Goal: Complete application form: Complete application form

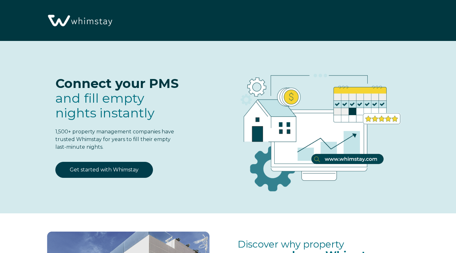
select select "CA"
select select "Standard"
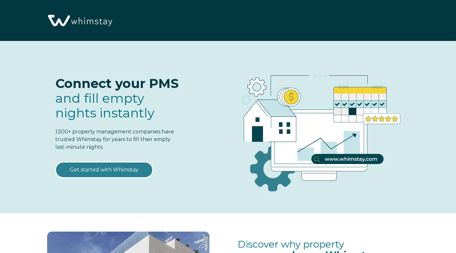
click at [126, 169] on link "Get started with Whimstay" at bounding box center [104, 170] width 98 height 16
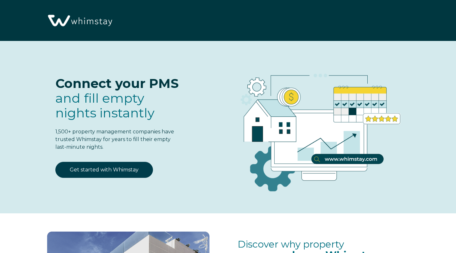
select select "CA"
select select "Standard"
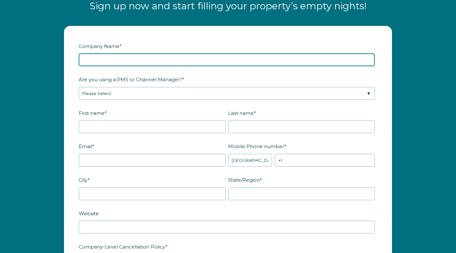
click at [200, 59] on input "Company Name *" at bounding box center [227, 59] width 296 height 13
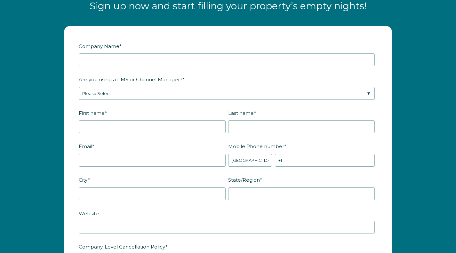
click at [179, 41] on label "Company Name *" at bounding box center [228, 46] width 299 height 11
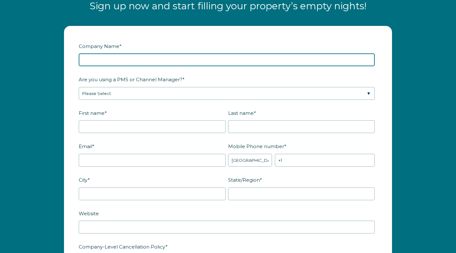
click at [179, 53] on input "Company Name *" at bounding box center [227, 59] width 296 height 13
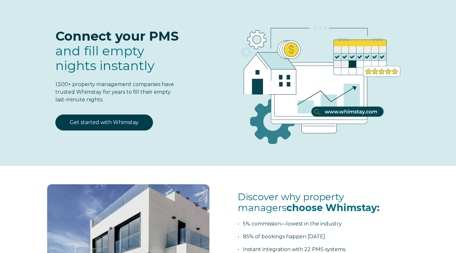
scroll to position [0, 0]
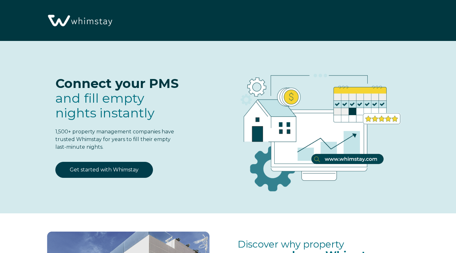
click at [72, 20] on img at bounding box center [79, 21] width 69 height 36
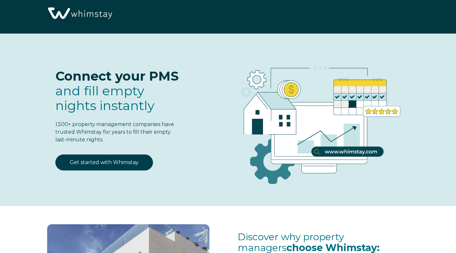
scroll to position [6, 0]
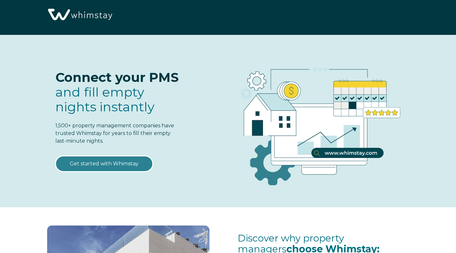
click at [109, 161] on link "Get started with Whimstay" at bounding box center [104, 164] width 98 height 16
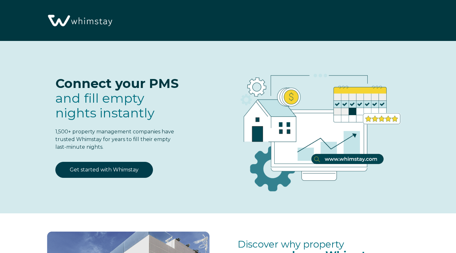
select select "CA"
select select "Standard"
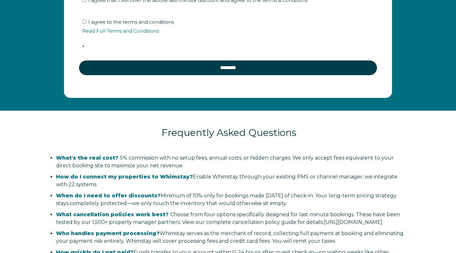
scroll to position [1249, 0]
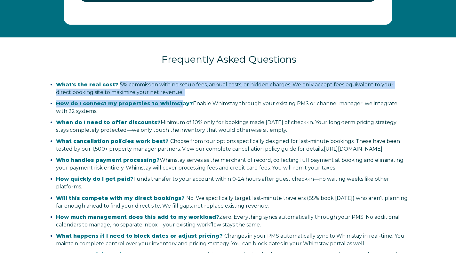
drag, startPoint x: 116, startPoint y: 80, endPoint x: 175, endPoint y: 100, distance: 62.7
click at [175, 100] on ul "What's the real cost? 5% commission with no setup fees, annual costs, or hidden…" at bounding box center [229, 174] width 368 height 186
click at [180, 91] on li "What's the real cost? 5% commission with no setup fees, annual costs, or hidden…" at bounding box center [233, 88] width 354 height 15
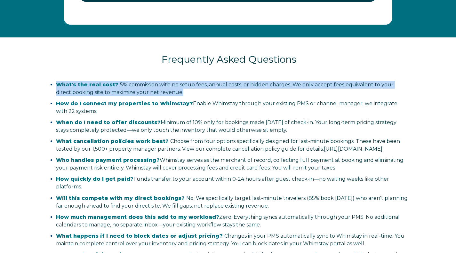
drag, startPoint x: 164, startPoint y: 88, endPoint x: 48, endPoint y: 83, distance: 116.4
click at [48, 83] on ul "What's the real cost? 5% commission with no setup fees, annual costs, or hidden…" at bounding box center [229, 174] width 368 height 186
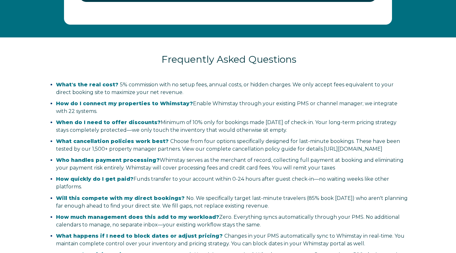
drag, startPoint x: 150, startPoint y: 62, endPoint x: 197, endPoint y: 166, distance: 114.5
click at [197, 166] on div "Frequently Asked Questions What's the real cost? 5% commission with no setup fe…" at bounding box center [228, 155] width 445 height 237
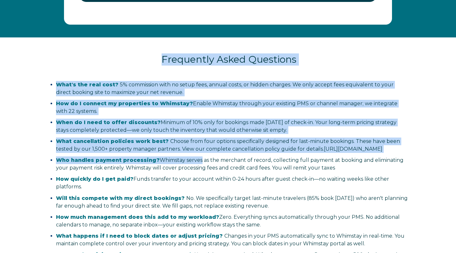
click at [197, 166] on span "Who handles payment processing? [PERSON_NAME] serves as the merchant of record,…" at bounding box center [230, 164] width 348 height 14
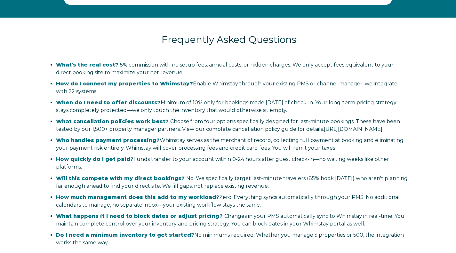
scroll to position [1269, 0]
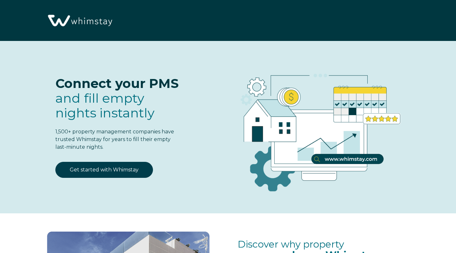
select select "CA"
select select "Standard"
select select "CA"
select select "Standard"
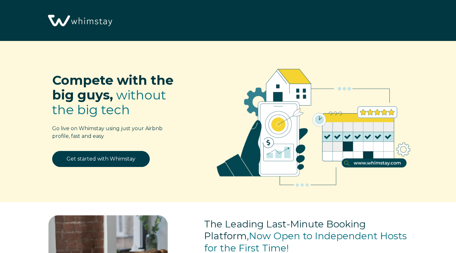
select select "CA"
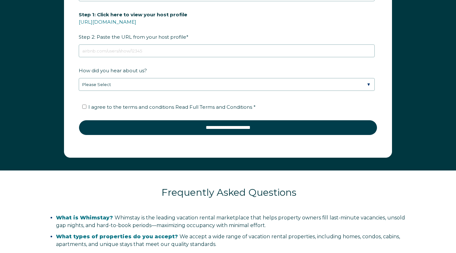
scroll to position [926, 0]
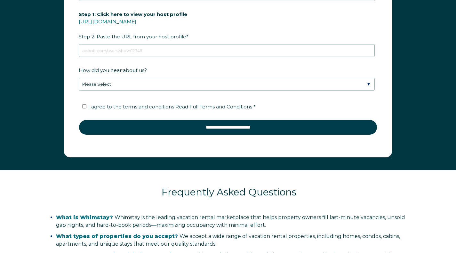
click at [145, 156] on form "First Name * Last Name * RBO Token Company ID Referrer Code Dialer Code SSOB Co…" at bounding box center [228, 8] width 328 height 297
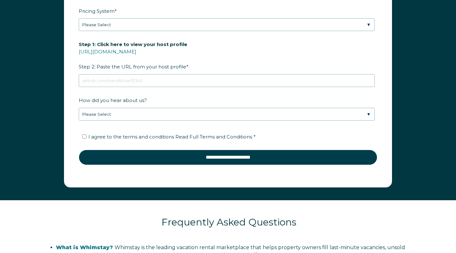
scroll to position [895, 0]
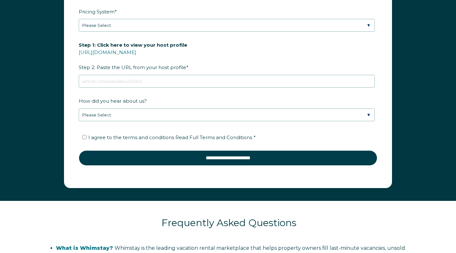
click at [221, 46] on label "Step 1: Click here to view your host profile https://www.airbnb.com/users/show/…" at bounding box center [228, 56] width 299 height 34
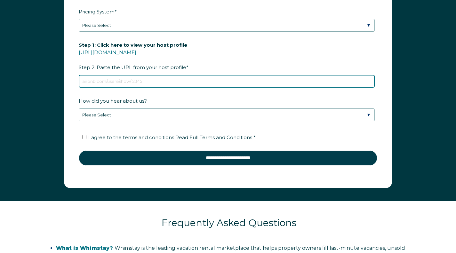
click at [221, 75] on input "Step 1: Click here to view your host profile https://www.airbnb.com/users/show/…" at bounding box center [227, 81] width 296 height 13
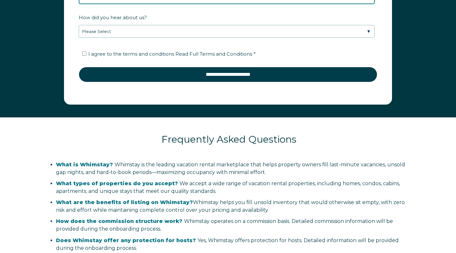
scroll to position [980, 0]
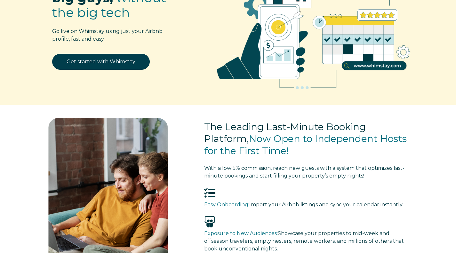
scroll to position [0, 0]
